Goal: Learn about a topic

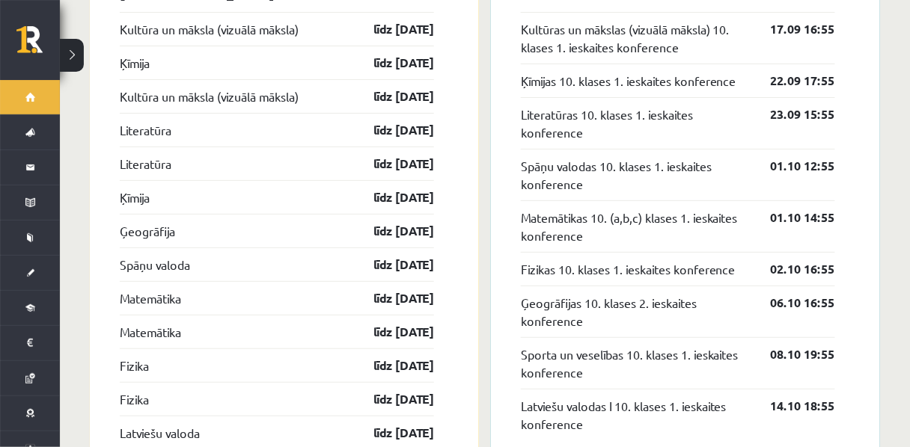
scroll to position [1437, 0]
click at [422, 280] on div "Spāņu valoda līdz 15.10.25" at bounding box center [277, 264] width 314 height 34
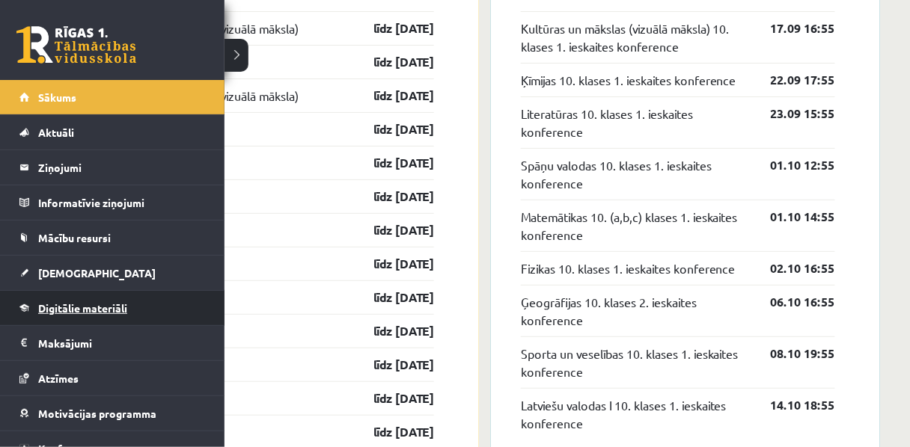
click at [60, 304] on span "Digitālie materiāli" at bounding box center [82, 307] width 89 height 13
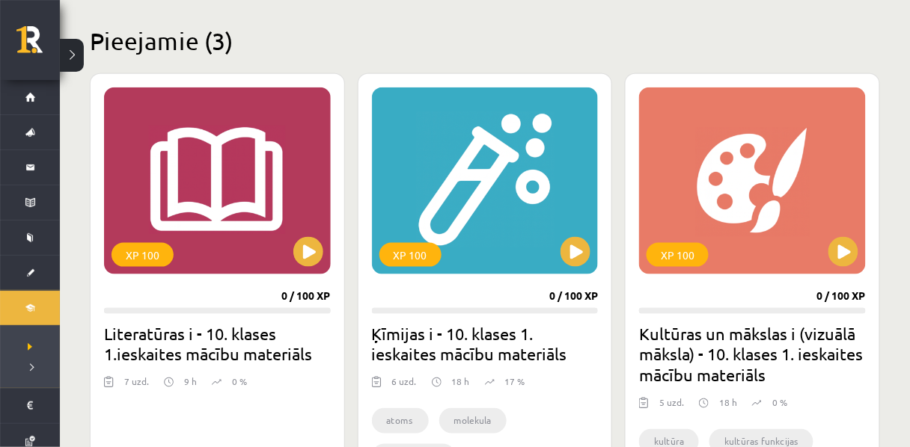
scroll to position [352, 0]
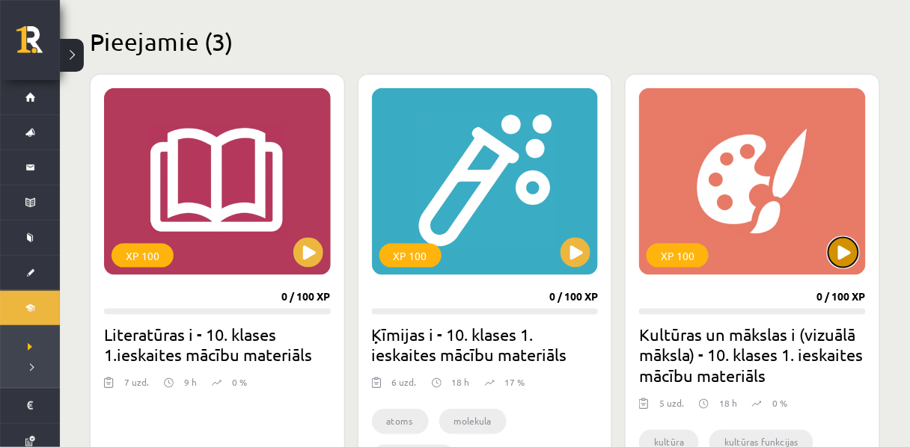
click at [840, 255] on button at bounding box center [843, 253] width 30 height 30
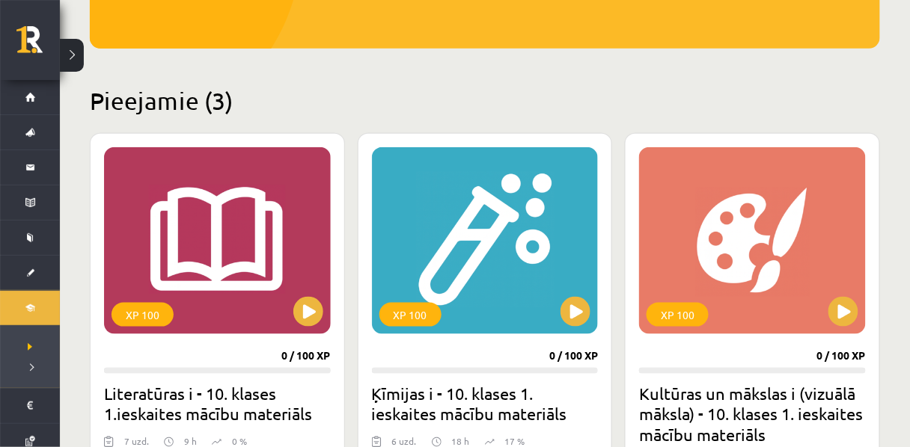
scroll to position [299, 0]
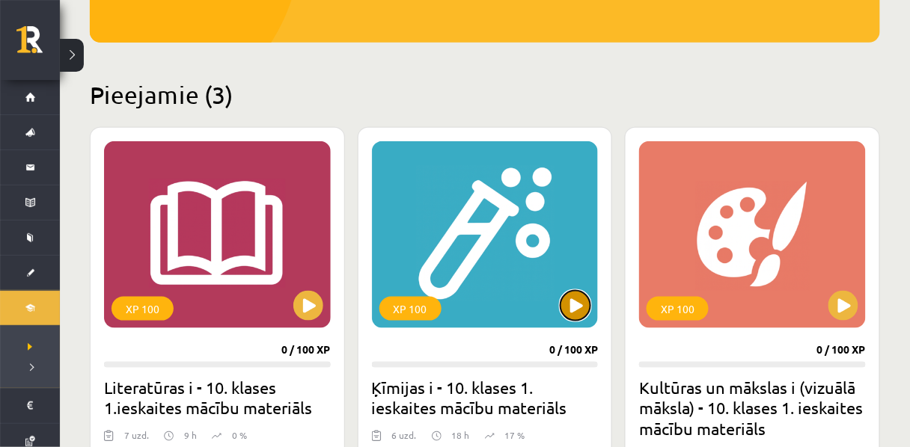
click at [580, 303] on button at bounding box center [575, 306] width 30 height 30
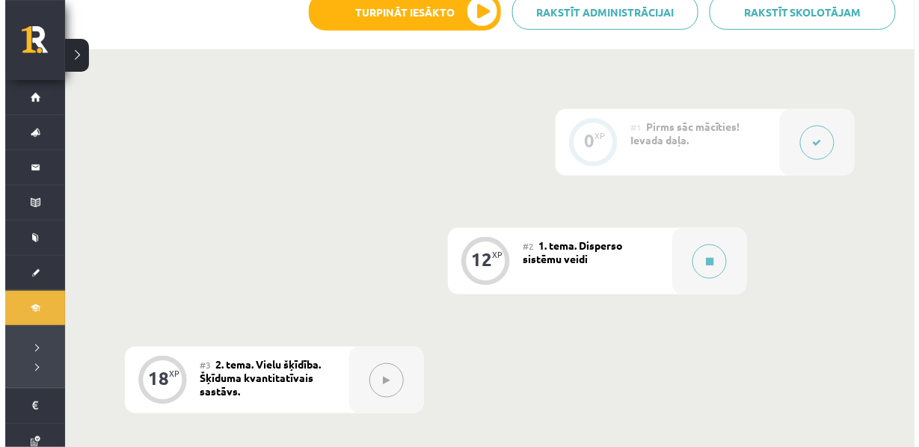
scroll to position [308, 0]
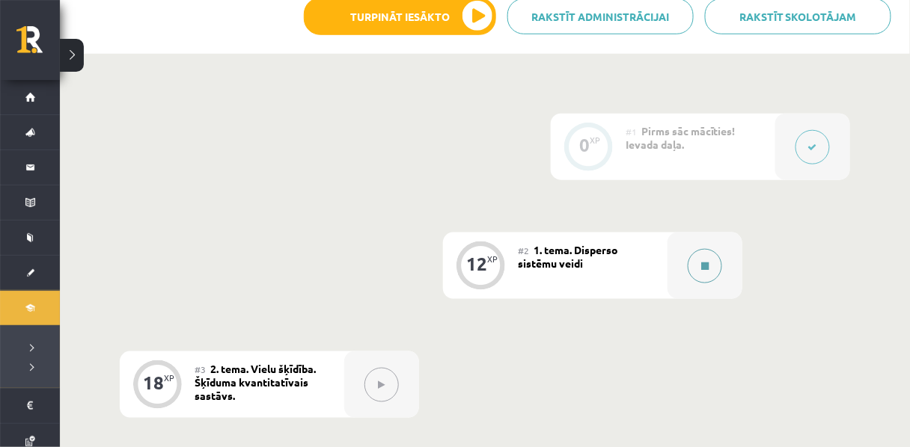
click at [696, 282] on button at bounding box center [704, 266] width 34 height 34
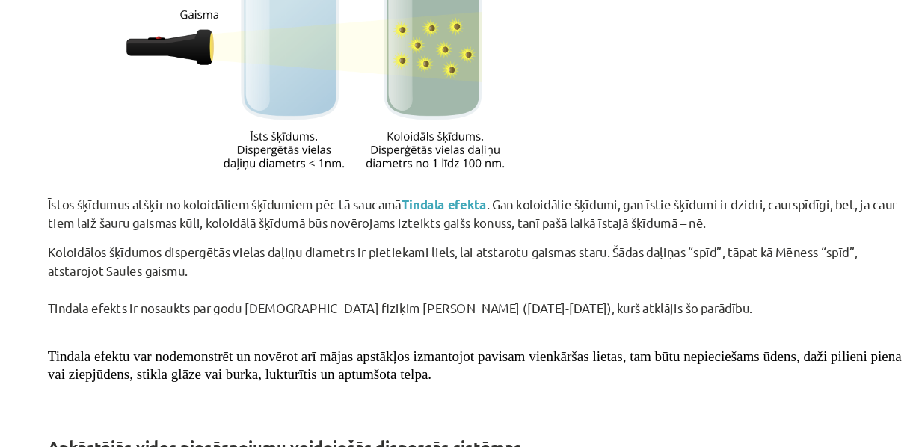
scroll to position [2526, 0]
click at [123, 163] on div at bounding box center [323, 51] width 449 height 224
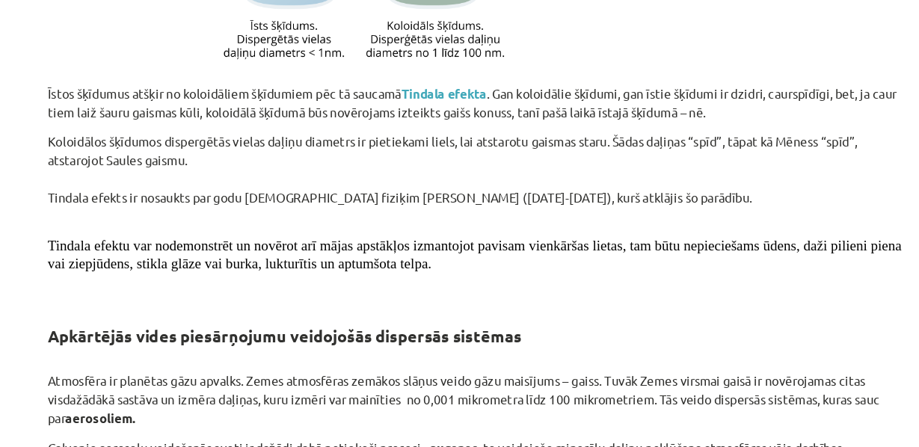
scroll to position [2621, 0]
